Goal: Find specific page/section: Locate item on page

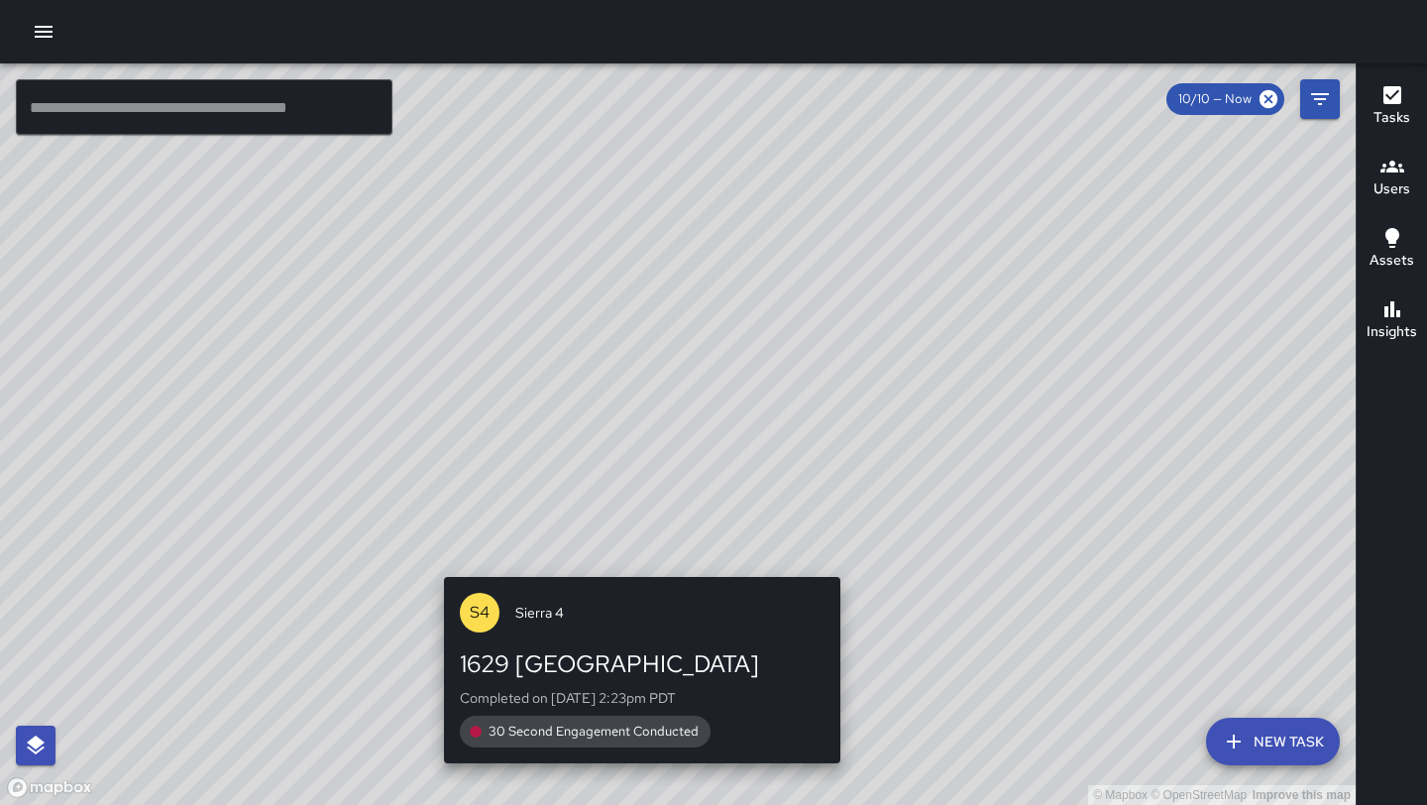
drag, startPoint x: 605, startPoint y: 600, endPoint x: 636, endPoint y: 549, distance: 59.7
click at [636, 549] on div "© Mapbox © OpenStreetMap Improve this map S4 Sierra 4 1629 Broadway Completed o…" at bounding box center [678, 433] width 1356 height 741
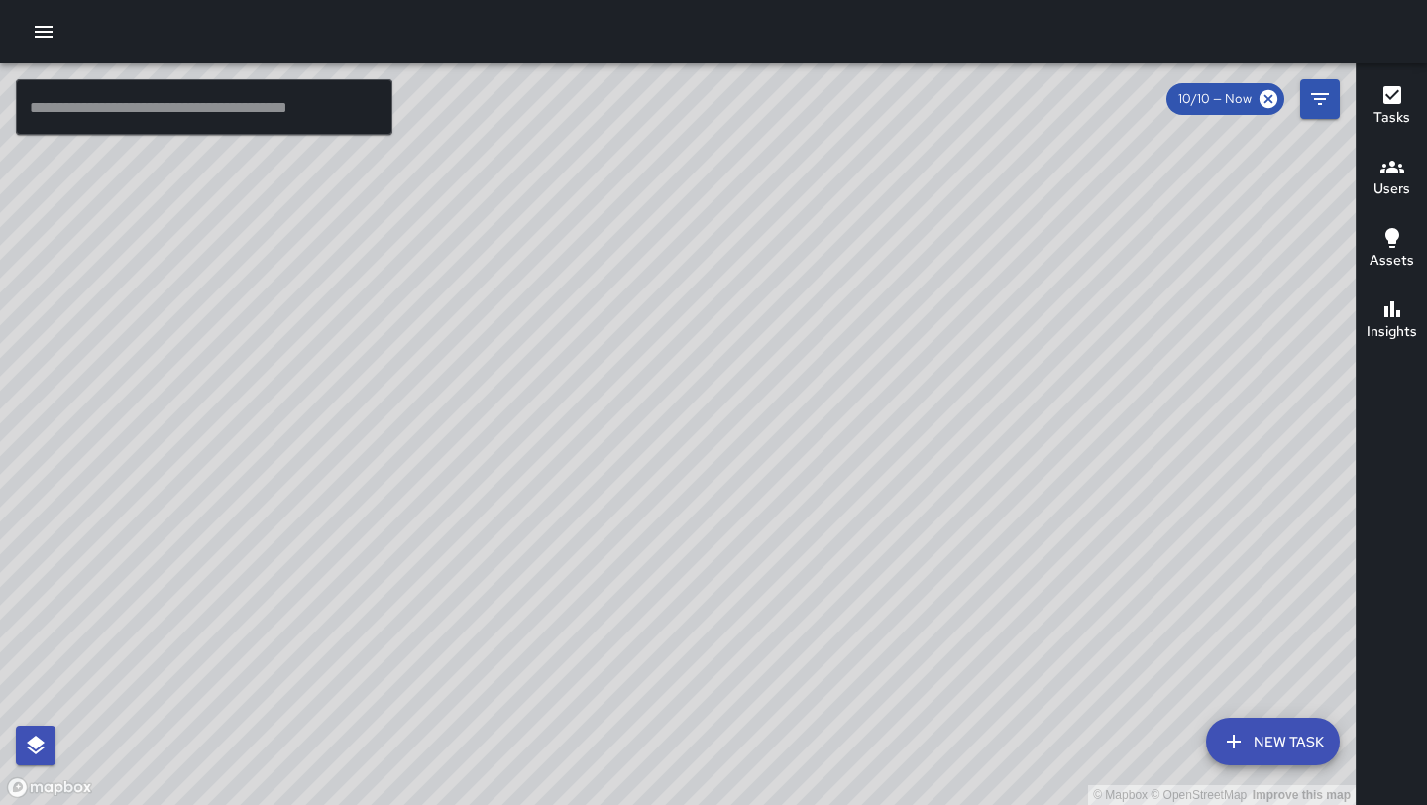
drag, startPoint x: 531, startPoint y: 251, endPoint x: 459, endPoint y: 233, distance: 74.5
click at [459, 233] on div "© Mapbox © OpenStreetMap Improve this map" at bounding box center [678, 433] width 1356 height 741
click at [521, 263] on div "© Mapbox © OpenStreetMap Improve this map" at bounding box center [678, 433] width 1356 height 741
drag, startPoint x: 505, startPoint y: 249, endPoint x: 582, endPoint y: 270, distance: 79.1
click at [582, 270] on div "© Mapbox © OpenStreetMap Improve this map" at bounding box center [678, 433] width 1356 height 741
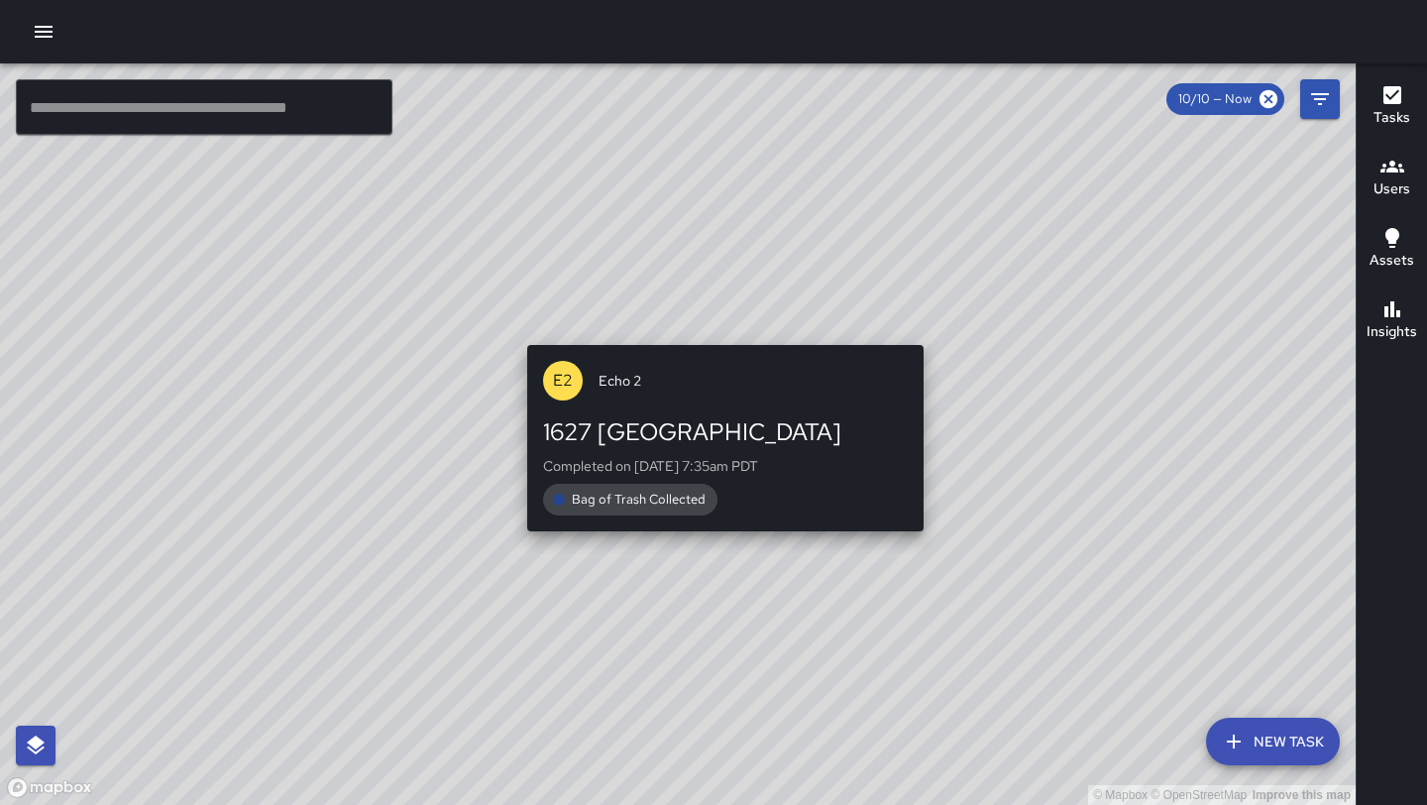
drag, startPoint x: 614, startPoint y: 523, endPoint x: 717, endPoint y: 328, distance: 220.8
click at [717, 328] on div "© Mapbox © OpenStreetMap Improve this map E2 Echo 2 [GEOGRAPHIC_DATA] Completed…" at bounding box center [678, 433] width 1356 height 741
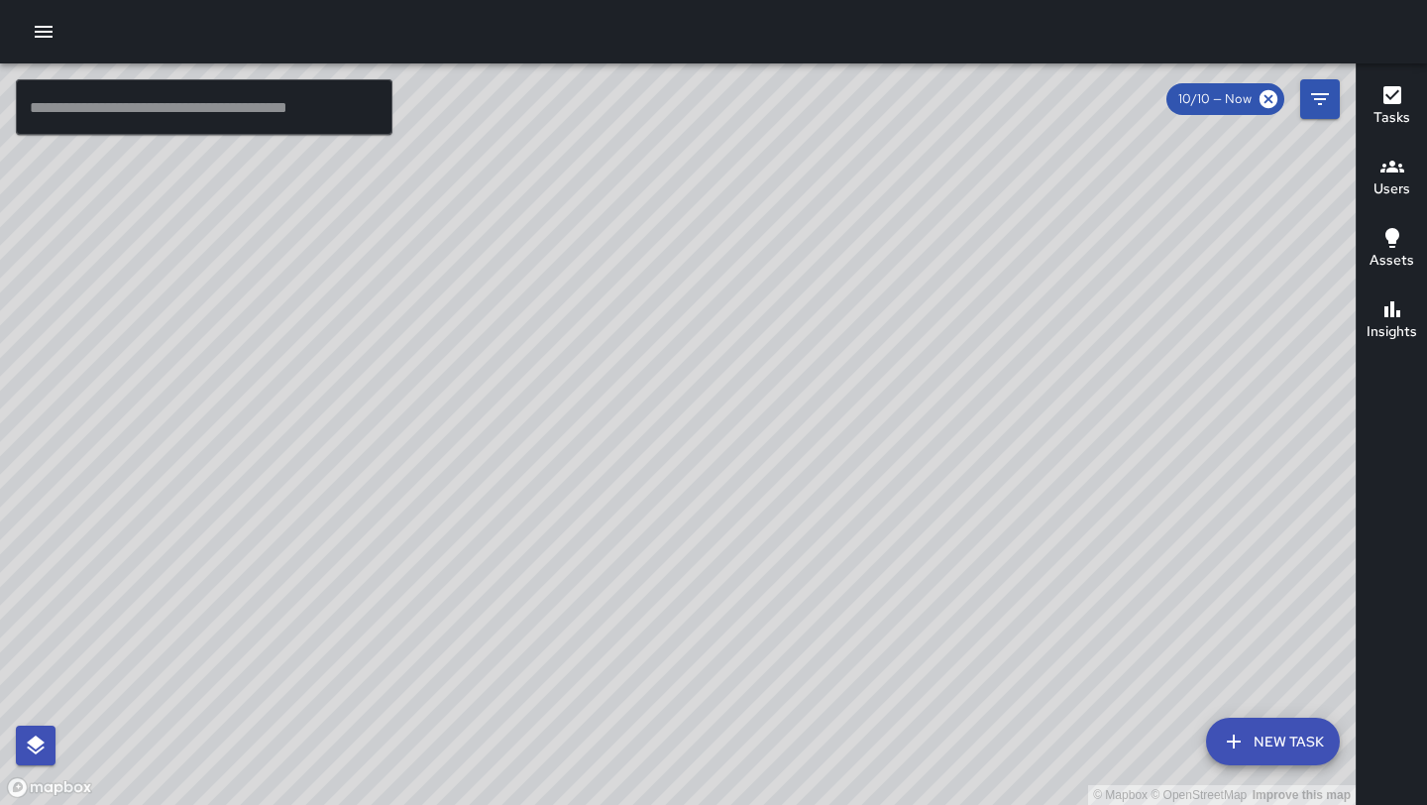
drag, startPoint x: 543, startPoint y: 261, endPoint x: 543, endPoint y: 340, distance: 79.3
click at [543, 340] on div "© Mapbox © OpenStreetMap Improve this map" at bounding box center [678, 433] width 1356 height 741
click at [508, 226] on div "© Mapbox © OpenStreetMap Improve this map" at bounding box center [678, 433] width 1356 height 741
click at [220, 121] on input "text" at bounding box center [204, 107] width 377 height 56
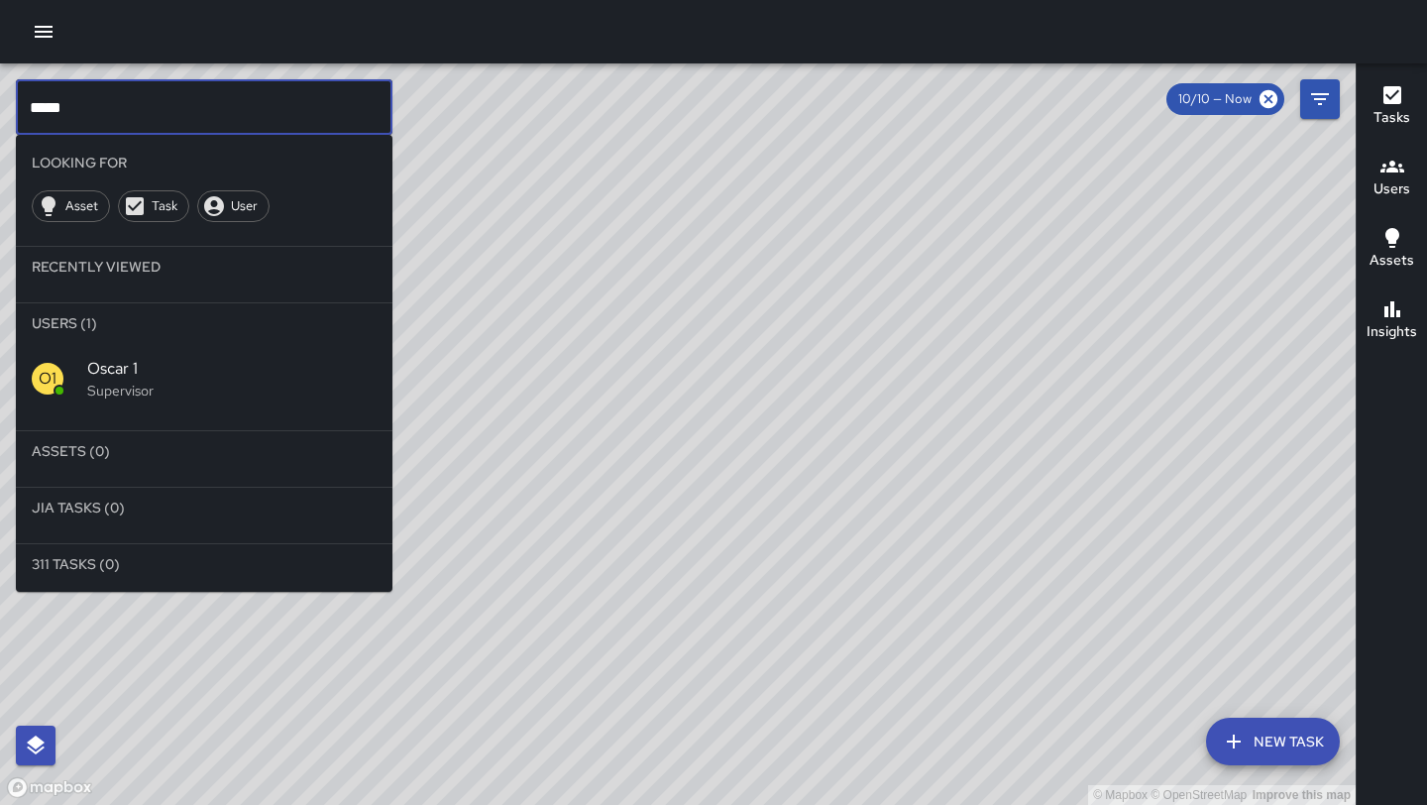
type input "*****"
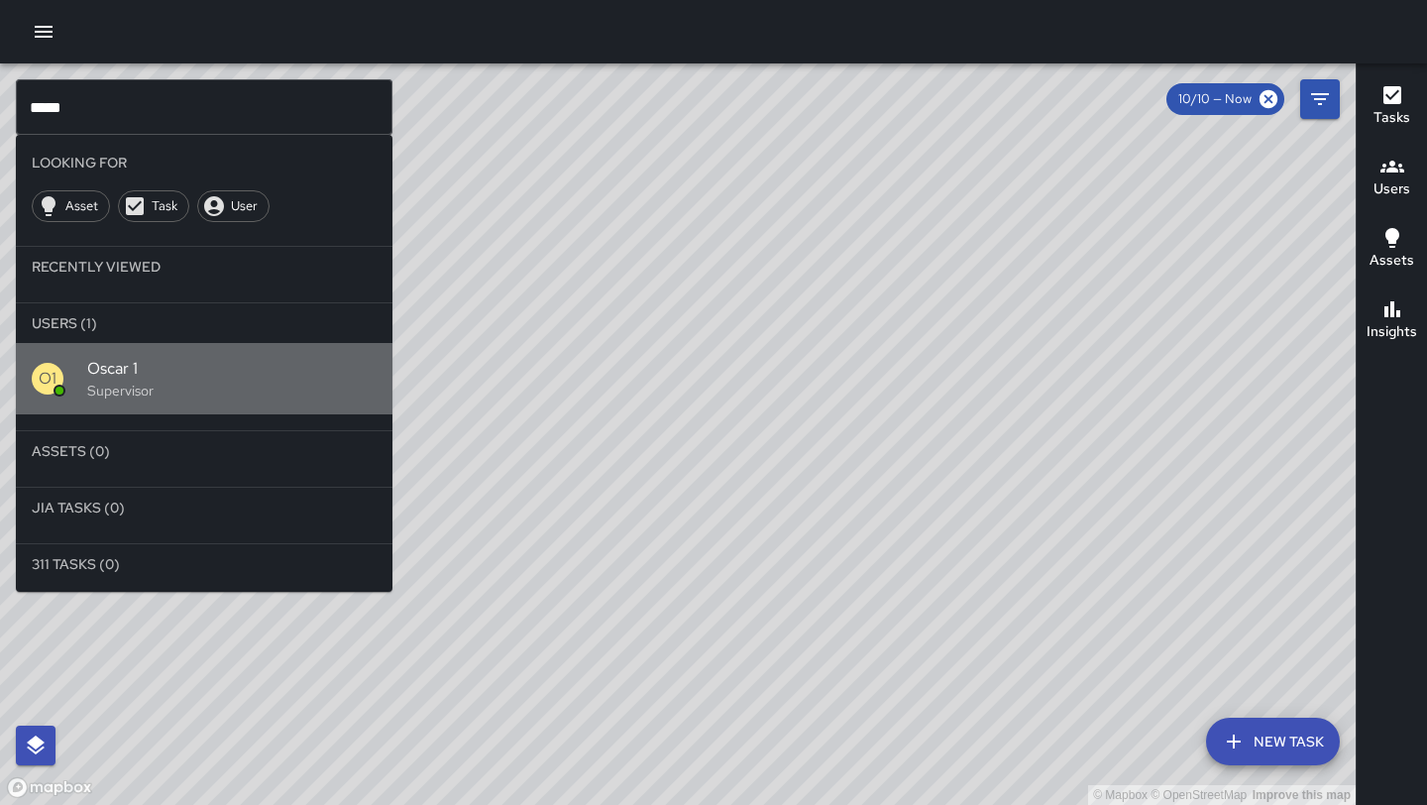
click at [171, 378] on span "Oscar 1" at bounding box center [231, 369] width 289 height 24
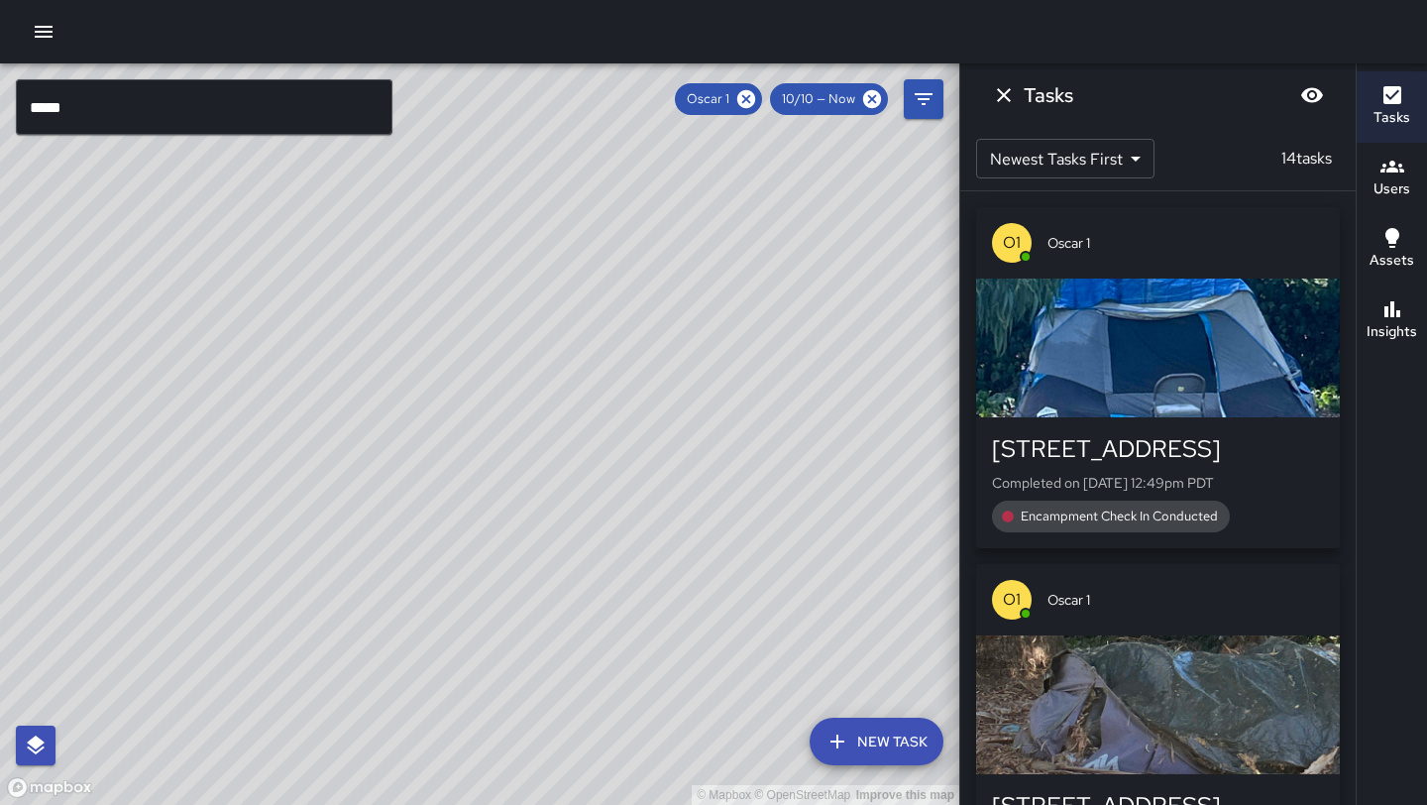
drag, startPoint x: 847, startPoint y: 257, endPoint x: 683, endPoint y: 426, distance: 236.2
click at [683, 426] on div "© Mapbox © OpenStreetMap Improve this map" at bounding box center [479, 433] width 959 height 741
drag, startPoint x: 372, startPoint y: 535, endPoint x: 586, endPoint y: 139, distance: 450.6
click at [586, 139] on div "© Mapbox © OpenStreetMap Improve this map" at bounding box center [479, 433] width 959 height 741
drag, startPoint x: 222, startPoint y: 509, endPoint x: 460, endPoint y: 164, distance: 419.8
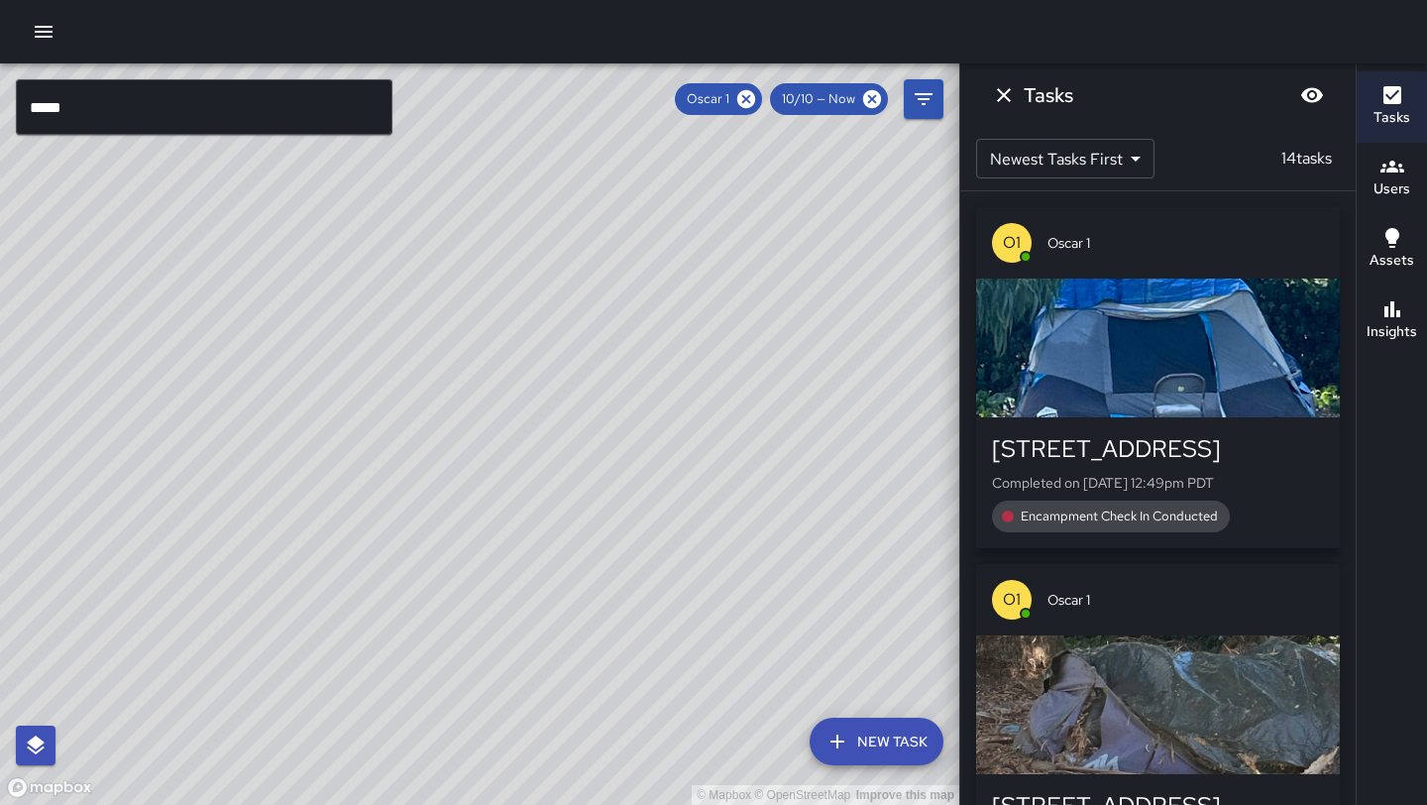
click at [460, 164] on div "© Mapbox © OpenStreetMap Improve this map" at bounding box center [479, 433] width 959 height 741
drag, startPoint x: 669, startPoint y: 133, endPoint x: 480, endPoint y: 559, distance: 466.3
click at [480, 559] on div "© Mapbox © OpenStreetMap Improve this map" at bounding box center [479, 433] width 959 height 741
click at [751, 104] on icon at bounding box center [746, 99] width 18 height 18
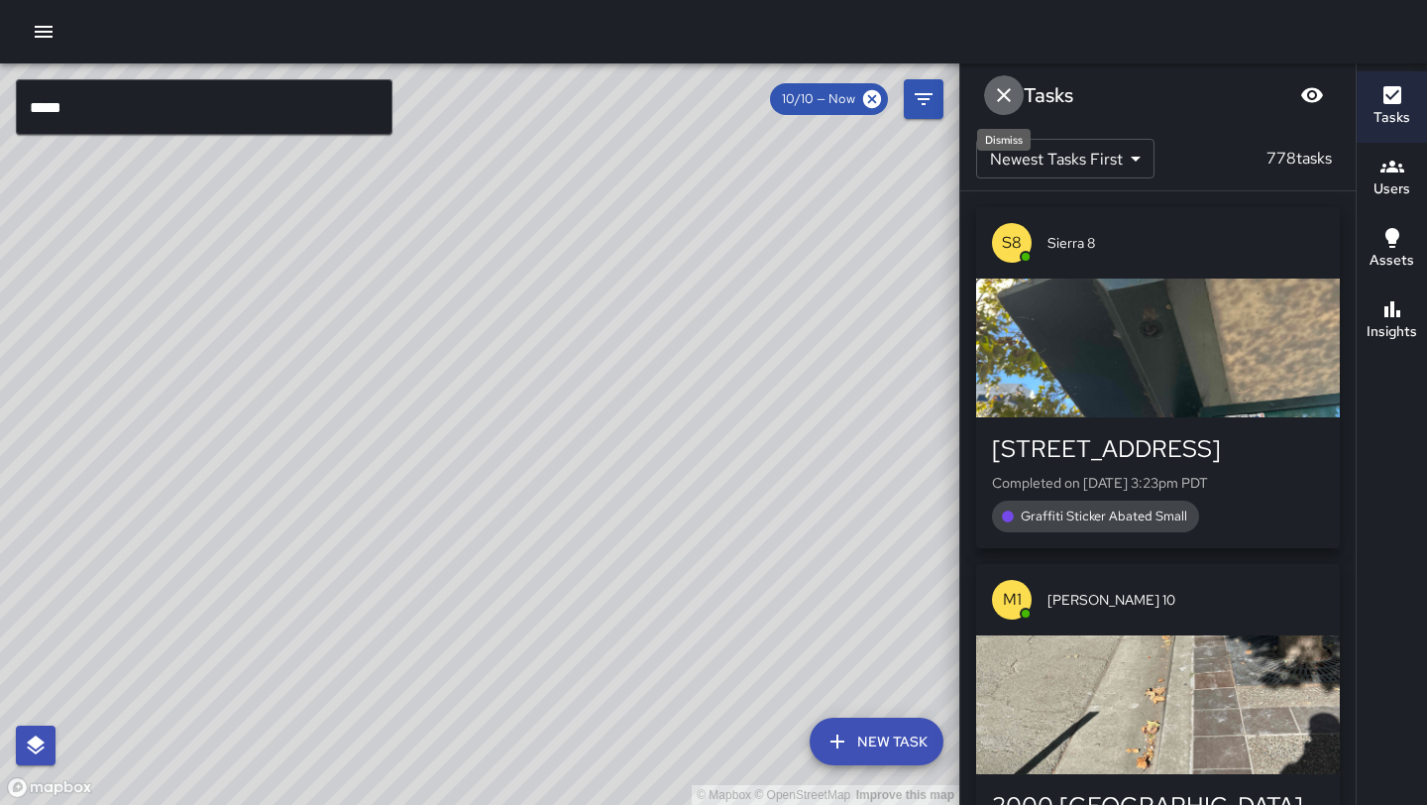
click at [1001, 94] on icon "Dismiss" at bounding box center [1004, 95] width 24 height 24
